Goal: Task Accomplishment & Management: Manage account settings

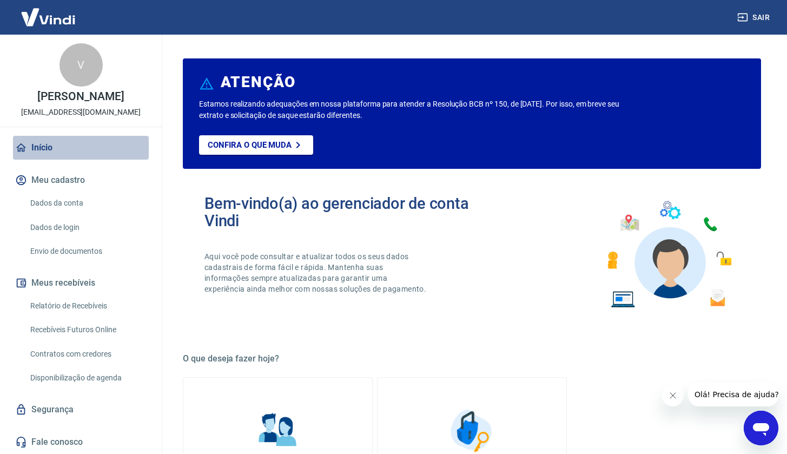
click at [45, 145] on link "Início" at bounding box center [81, 148] width 136 height 24
click at [74, 204] on link "Dados da conta" at bounding box center [87, 203] width 123 height 22
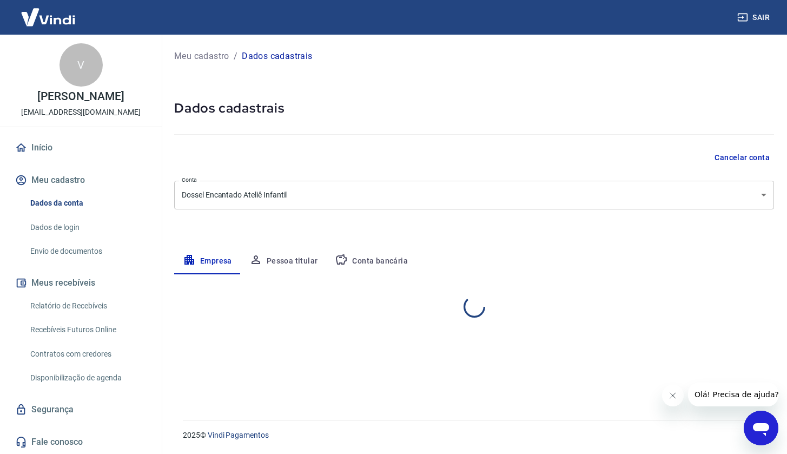
select select "PR"
select select "business"
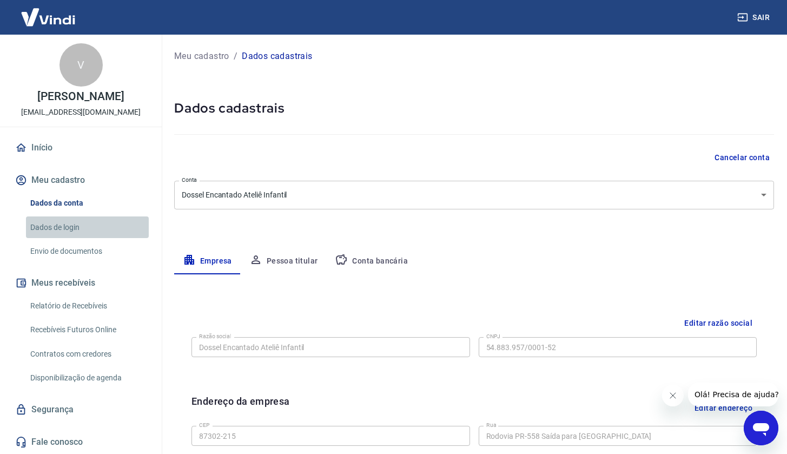
click at [70, 232] on link "Dados de login" at bounding box center [87, 227] width 123 height 22
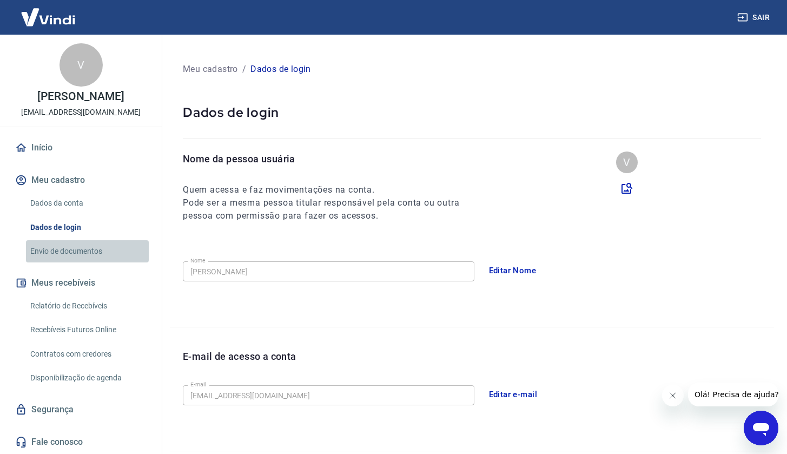
click at [79, 253] on link "Envio de documentos" at bounding box center [87, 251] width 123 height 22
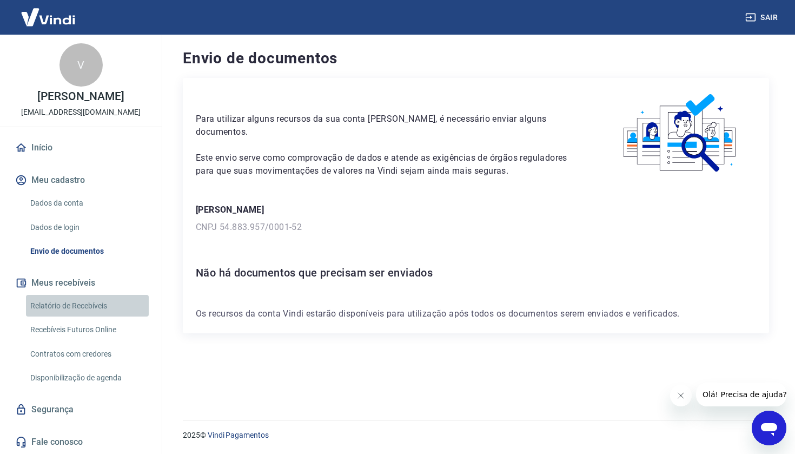
click at [78, 306] on link "Relatório de Recebíveis" at bounding box center [87, 306] width 123 height 22
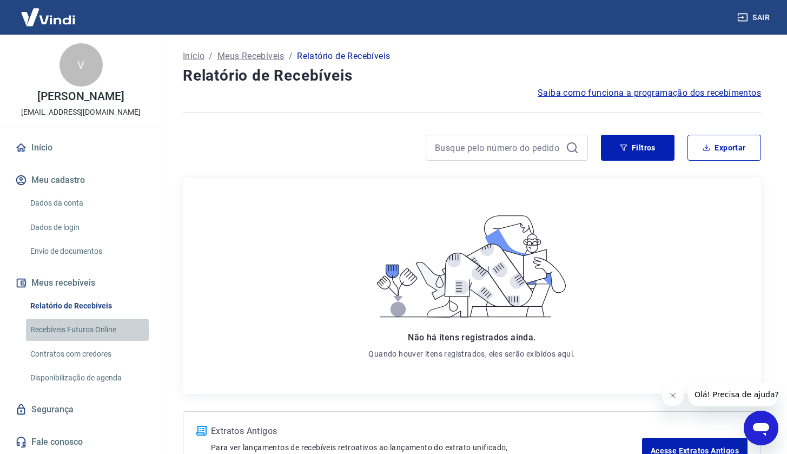
click at [79, 326] on link "Recebíveis Futuros Online" at bounding box center [87, 330] width 123 height 22
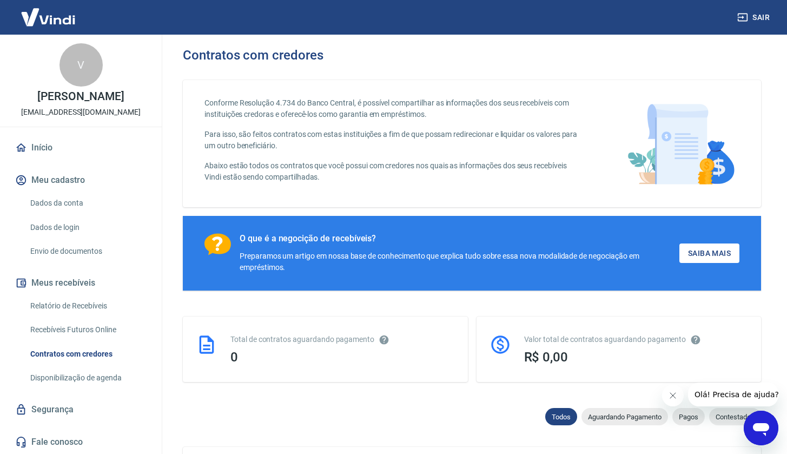
click at [91, 378] on link "Disponibilização de agenda" at bounding box center [87, 378] width 123 height 22
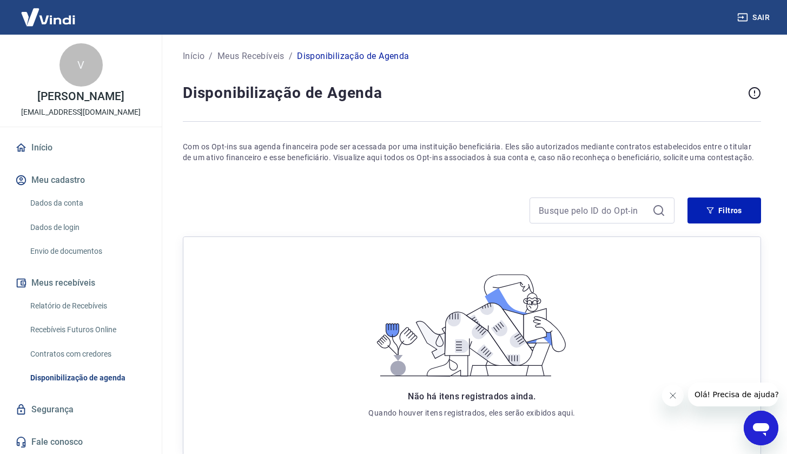
click at [39, 145] on link "Início" at bounding box center [81, 148] width 136 height 24
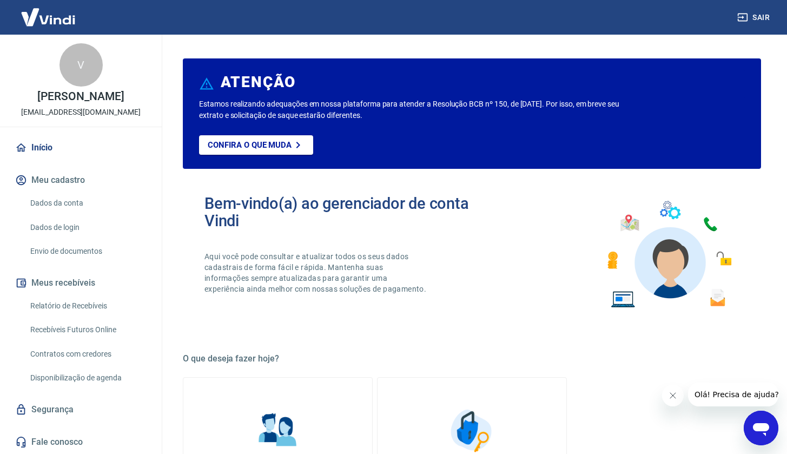
click at [74, 64] on div "V" at bounding box center [80, 64] width 43 height 43
click at [76, 64] on div "V" at bounding box center [80, 64] width 43 height 43
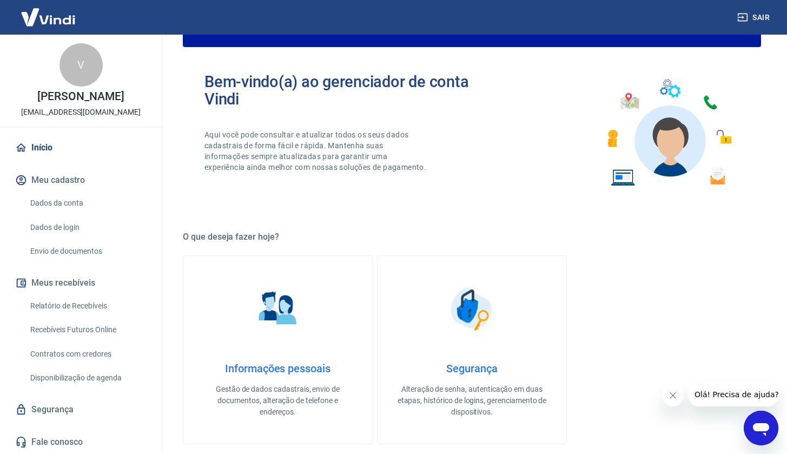
scroll to position [212, 0]
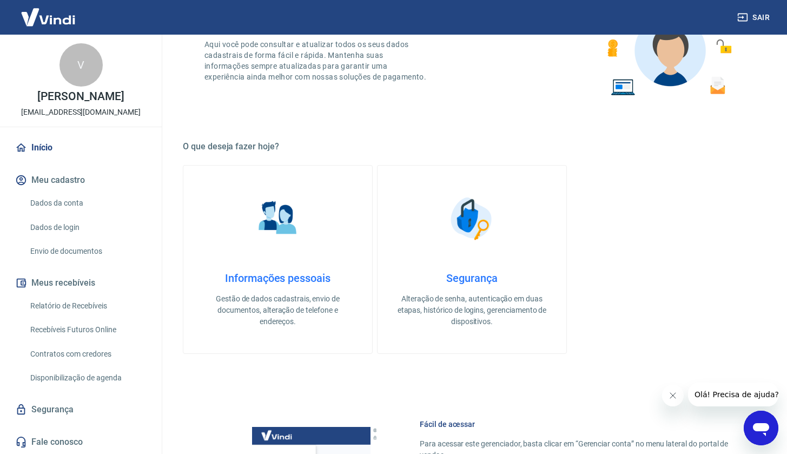
click at [300, 269] on link "Informações pessoais Gestão de dados cadastrais, envio de documentos, alteração…" at bounding box center [278, 259] width 190 height 189
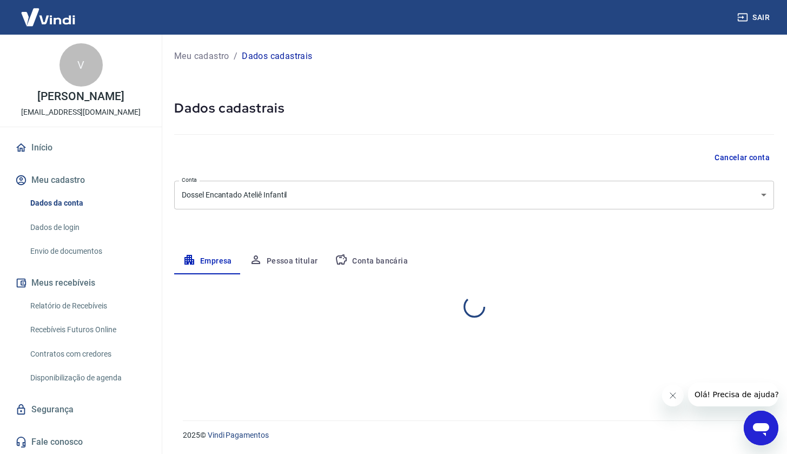
select select "PR"
select select "business"
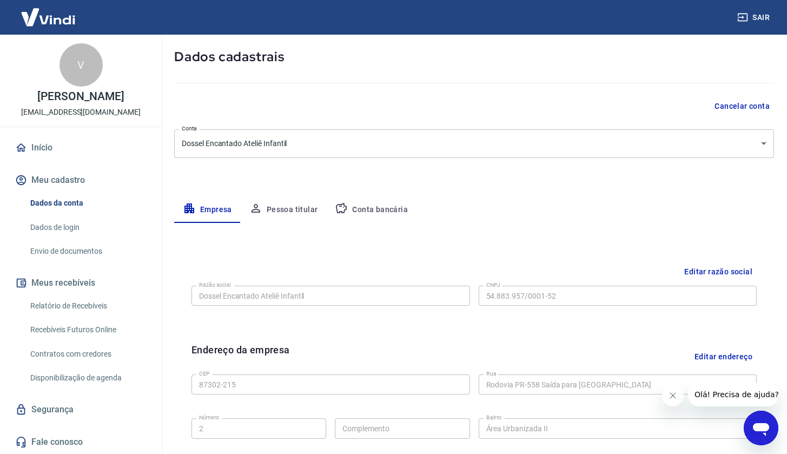
scroll to position [94, 0]
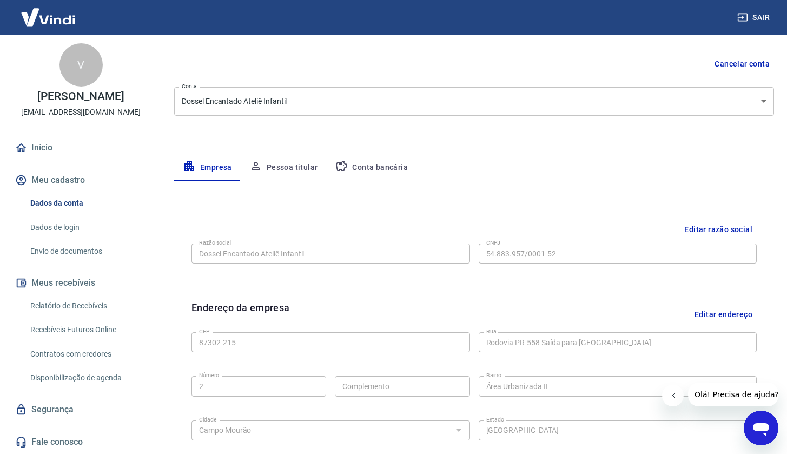
click at [287, 163] on button "Pessoa titular" at bounding box center [284, 168] width 86 height 26
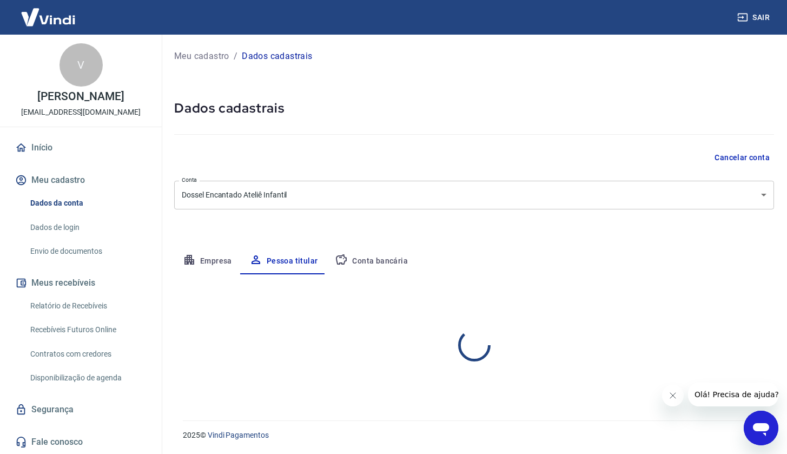
scroll to position [0, 0]
click at [383, 260] on button "Conta bancária" at bounding box center [371, 261] width 90 height 26
select select "1"
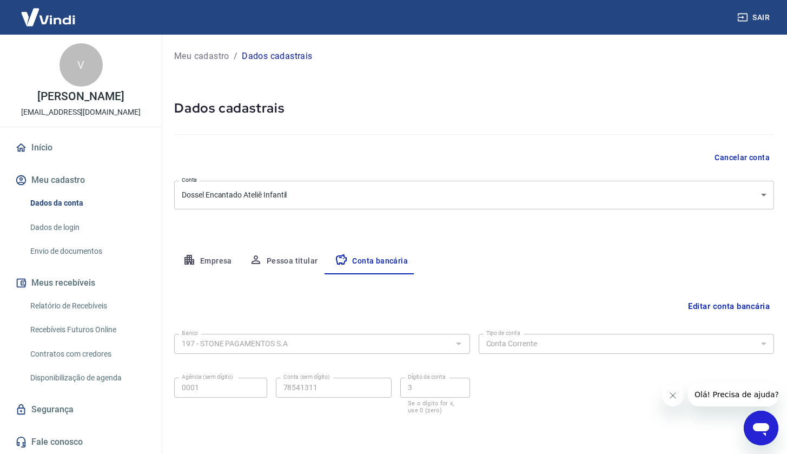
scroll to position [38, 0]
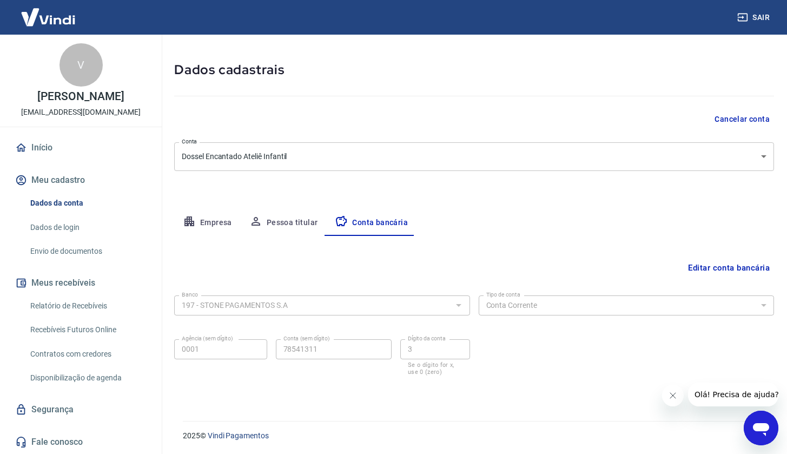
click at [59, 203] on link "Dados da conta" at bounding box center [87, 203] width 123 height 22
click at [72, 229] on link "Dados de login" at bounding box center [87, 227] width 123 height 22
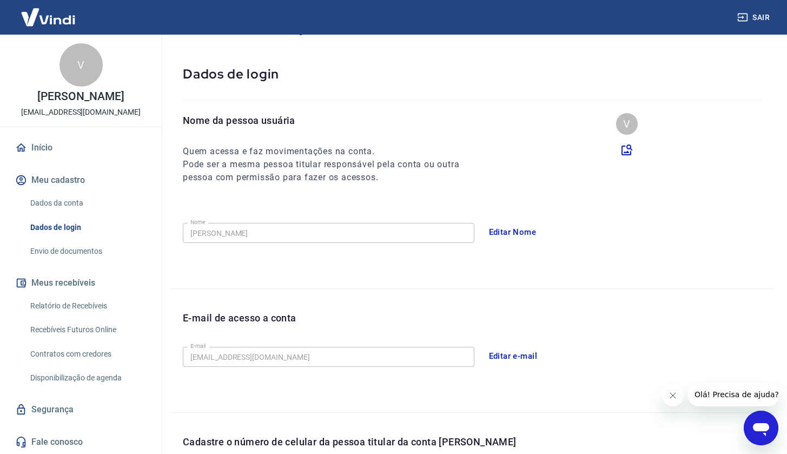
click at [74, 248] on link "Envio de documentos" at bounding box center [87, 251] width 123 height 22
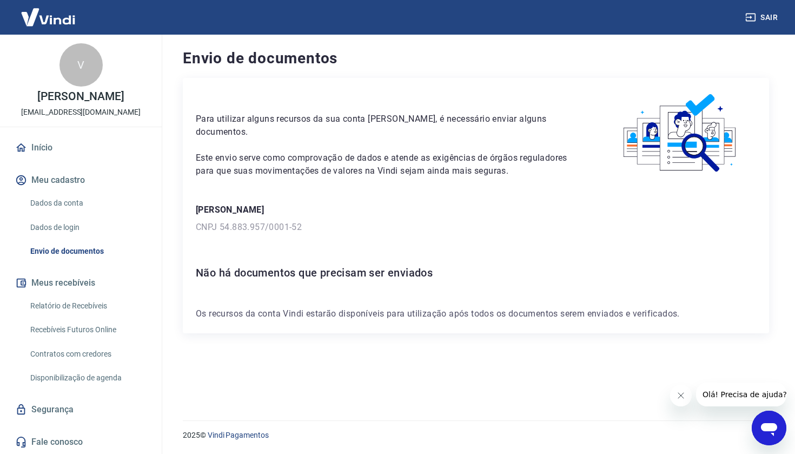
click at [43, 225] on link "Dados de login" at bounding box center [87, 227] width 123 height 22
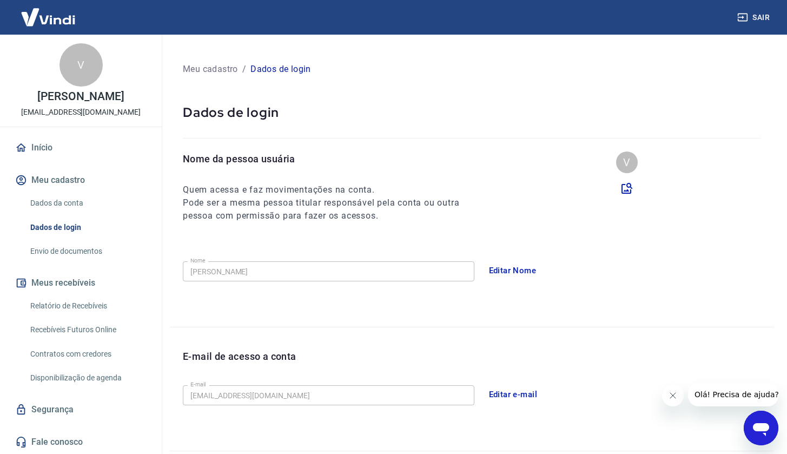
click at [65, 206] on link "Dados da conta" at bounding box center [87, 203] width 123 height 22
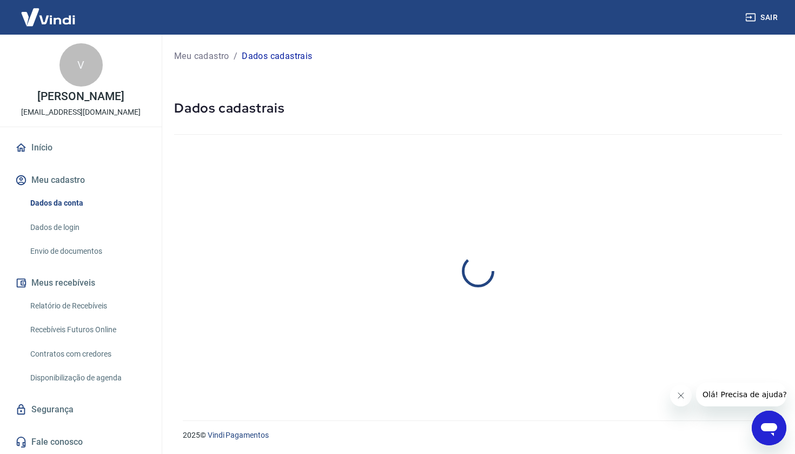
select select "PR"
select select "business"
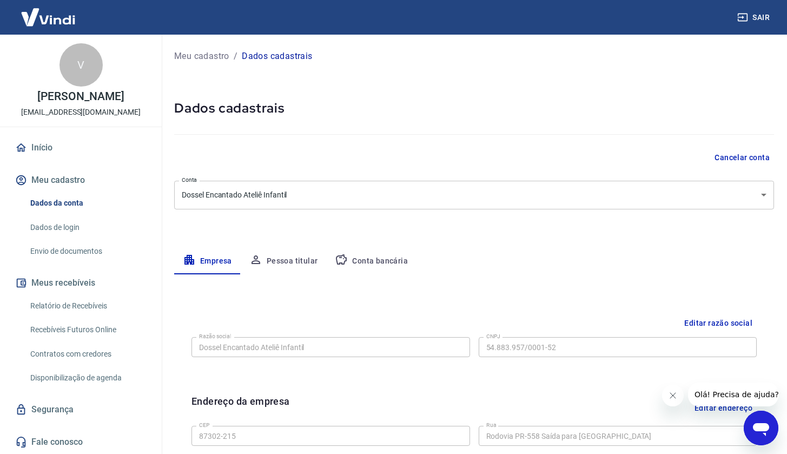
click at [47, 144] on link "Início" at bounding box center [81, 148] width 136 height 24
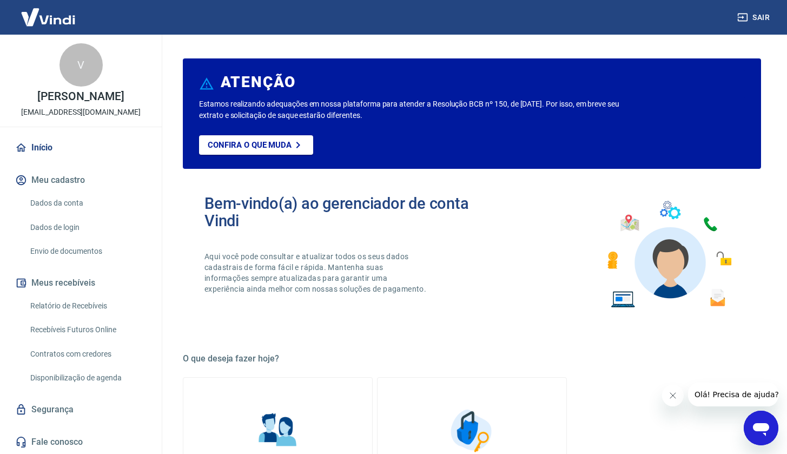
click at [43, 409] on link "Segurança" at bounding box center [81, 409] width 136 height 24
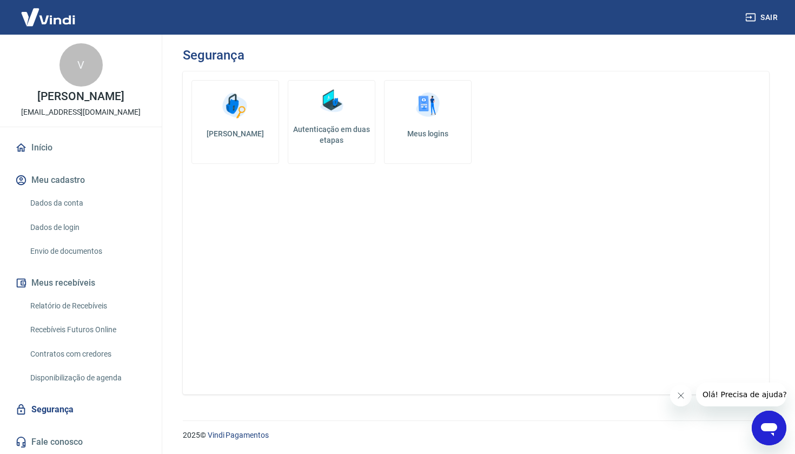
click at [45, 142] on link "Início" at bounding box center [81, 148] width 136 height 24
